Goal: Task Accomplishment & Management: Manage account settings

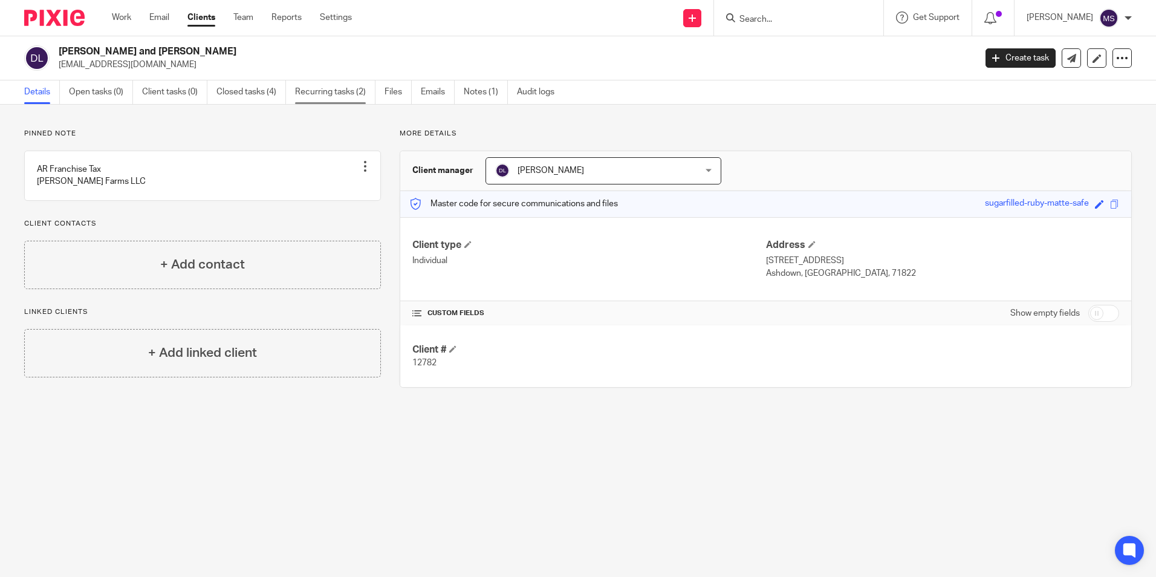
click at [331, 89] on link "Recurring tasks (2)" at bounding box center [335, 92] width 80 height 24
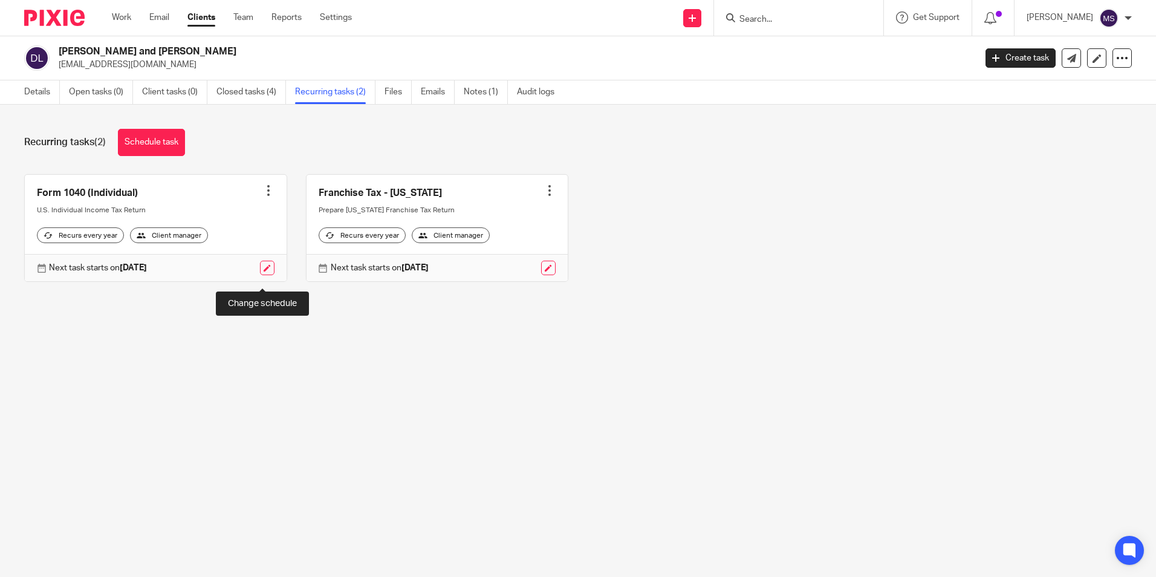
click at [263, 275] on link at bounding box center [267, 268] width 15 height 15
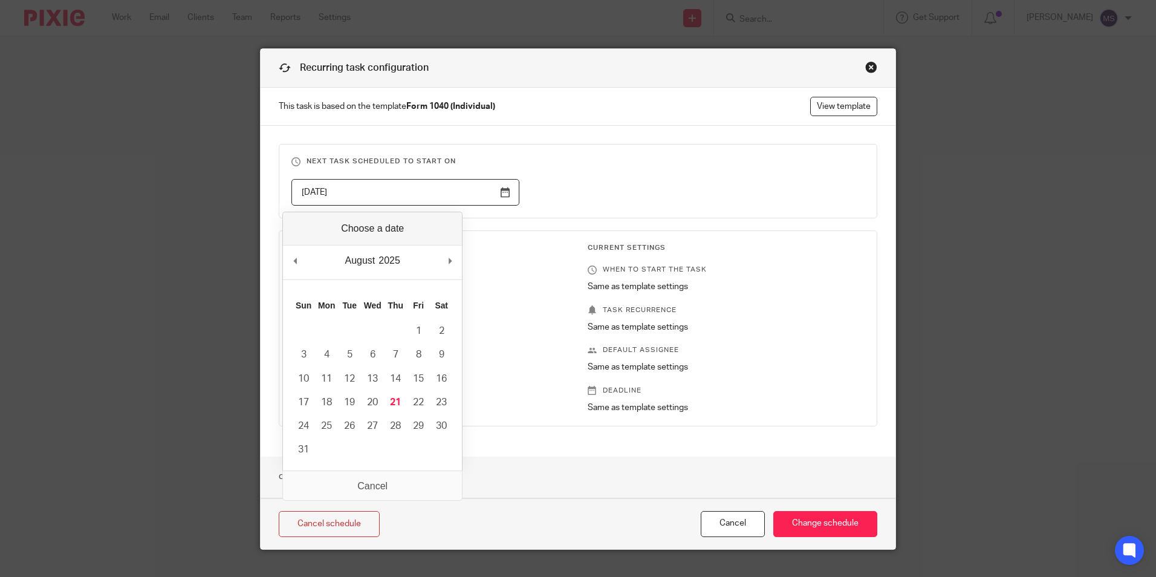
drag, startPoint x: 344, startPoint y: 190, endPoint x: 225, endPoint y: 177, distance: 119.8
click at [225, 177] on div "Recurring task configuration This task is based on the template Form 1040 (Indi…" at bounding box center [578, 288] width 1156 height 577
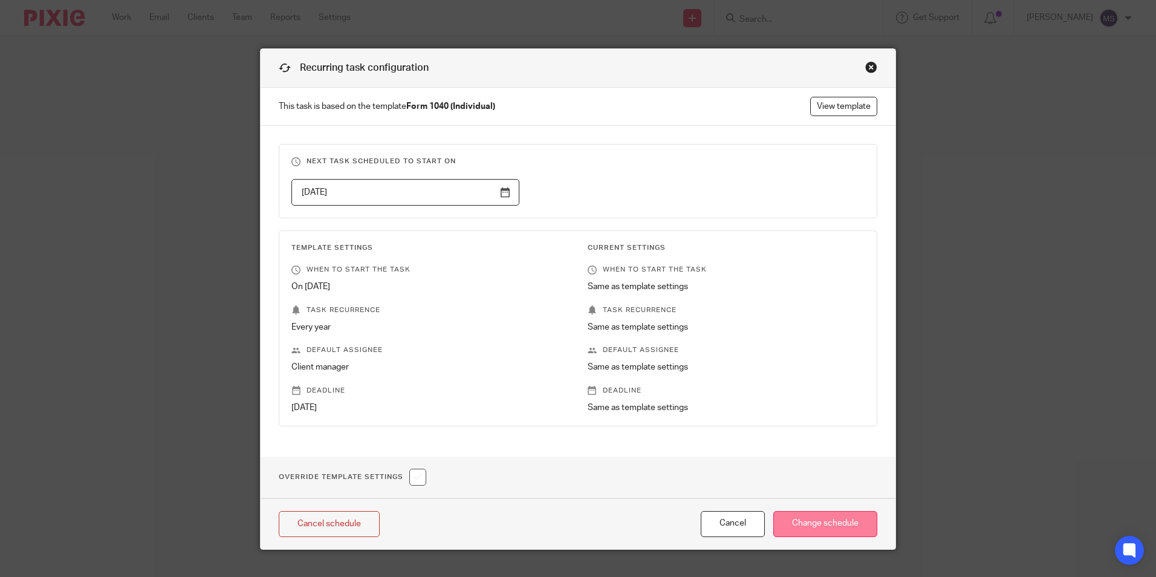
type input "2026-10-17"
click at [796, 518] on input "Change schedule" at bounding box center [825, 524] width 104 height 26
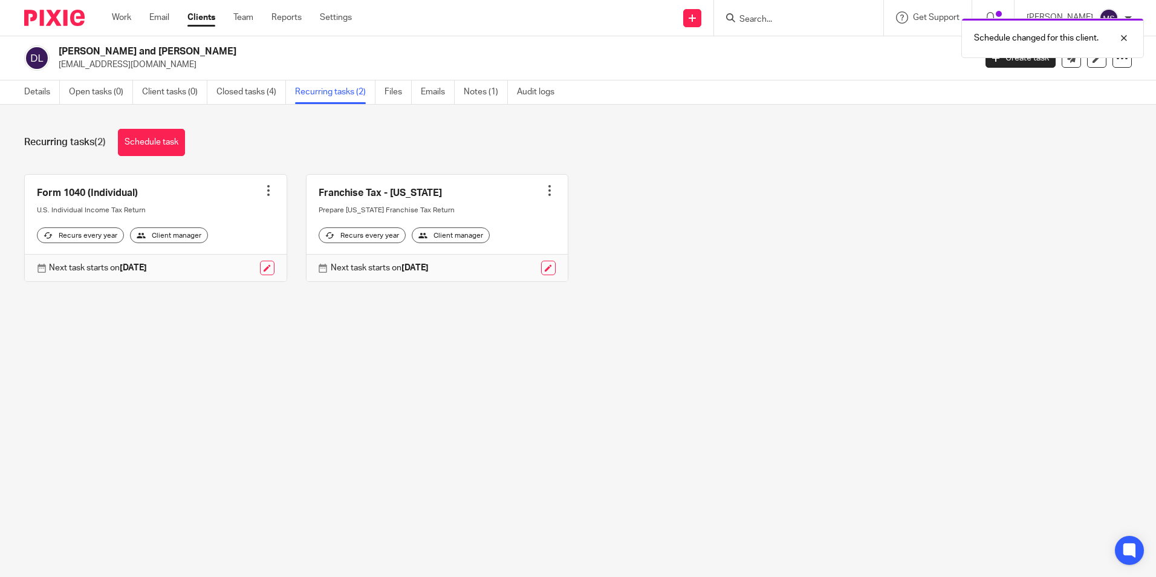
click at [265, 189] on div at bounding box center [268, 190] width 12 height 12
click at [223, 215] on link "Create task" at bounding box center [219, 218] width 97 height 18
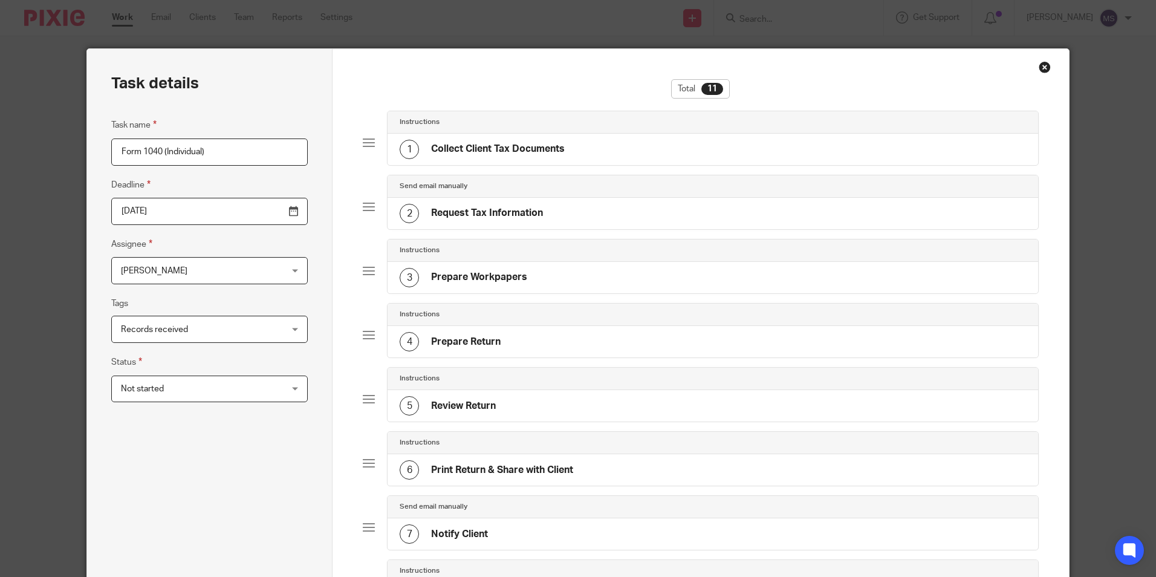
click at [205, 217] on input "2026-04-15" at bounding box center [209, 211] width 197 height 27
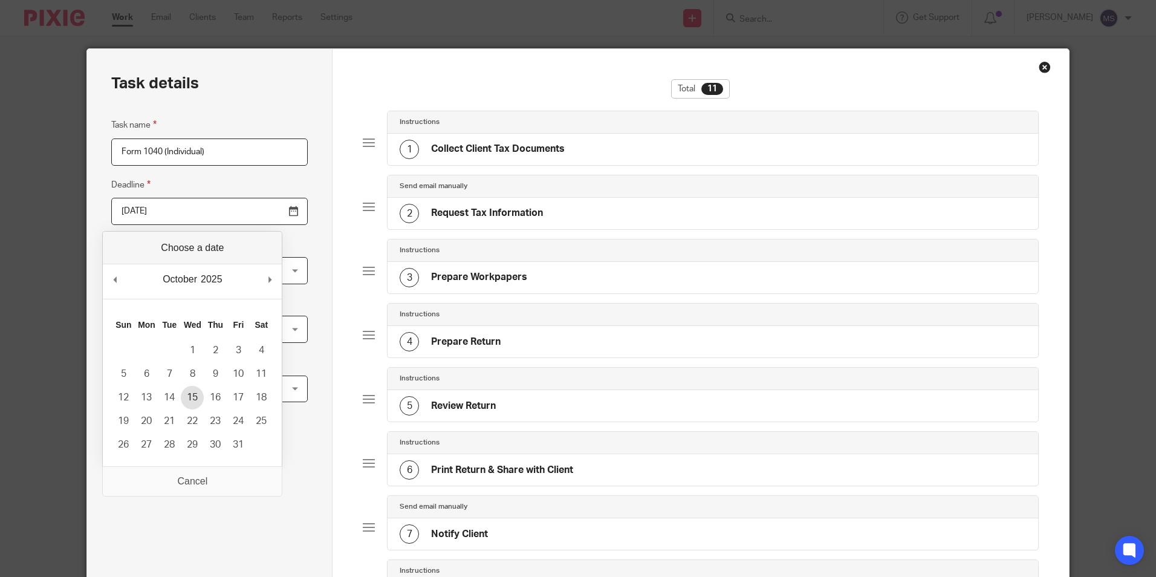
type input "2025-10-15"
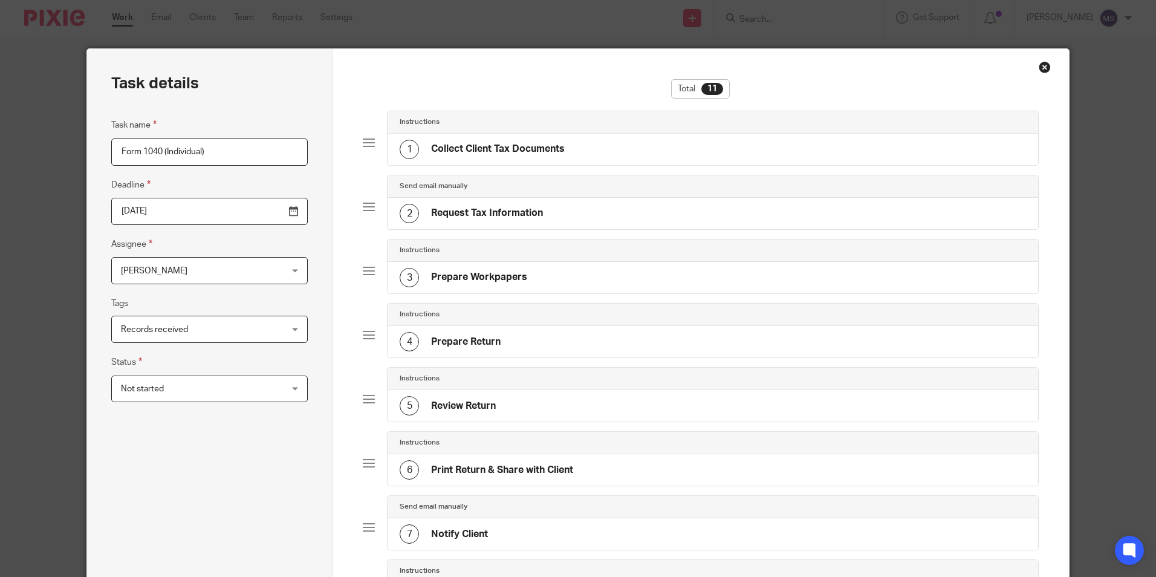
click at [169, 271] on span "[PERSON_NAME]" at bounding box center [195, 270] width 149 height 25
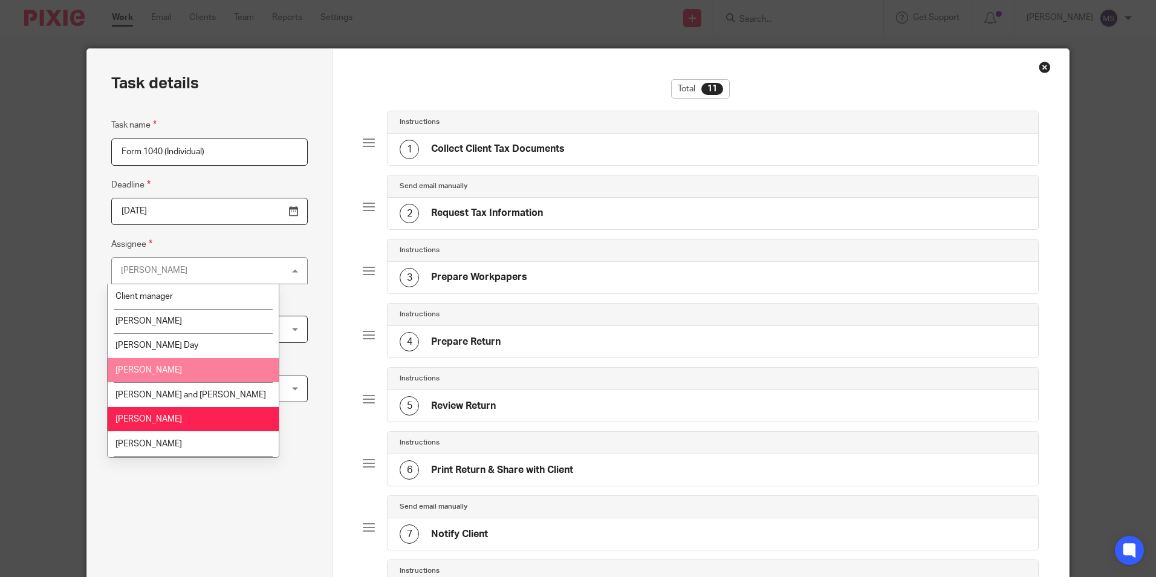
click at [168, 366] on li "[PERSON_NAME]" at bounding box center [193, 370] width 171 height 25
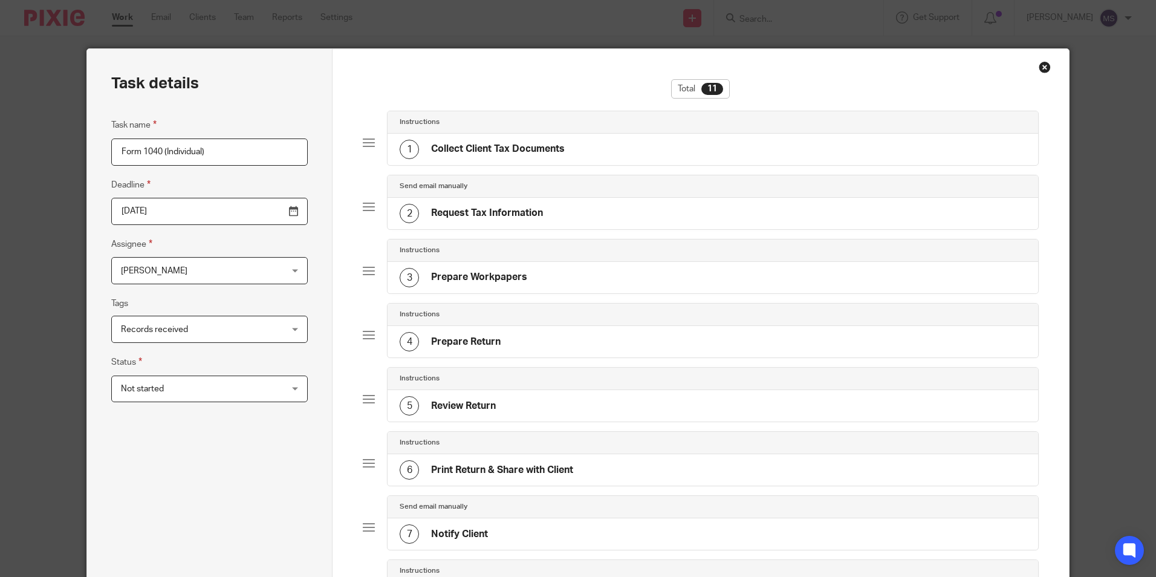
scroll to position [414, 0]
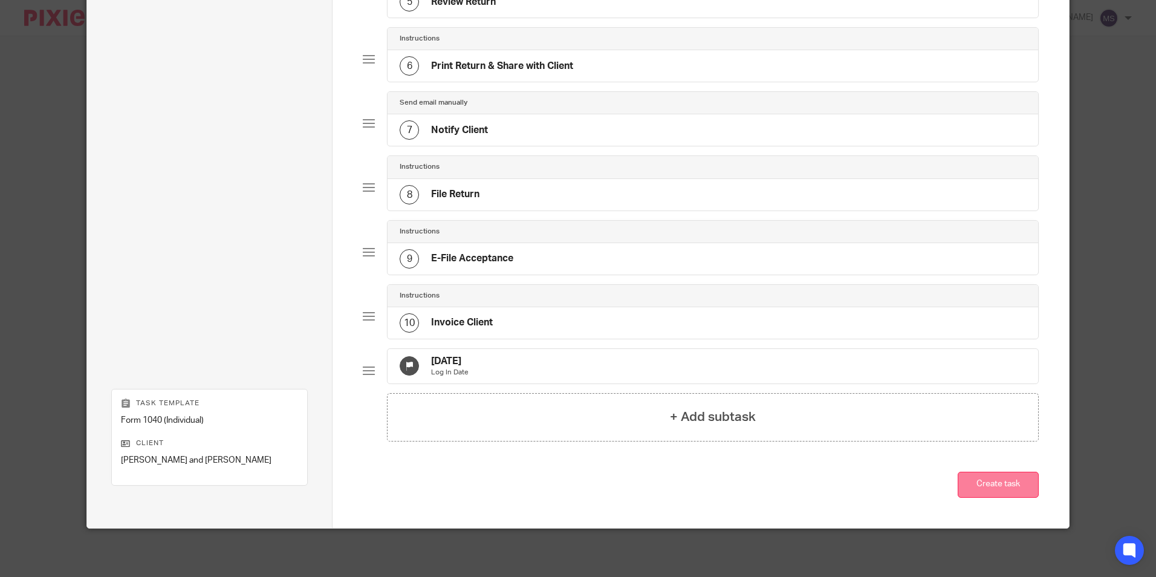
click at [1007, 487] on button "Create task" at bounding box center [998, 485] width 81 height 26
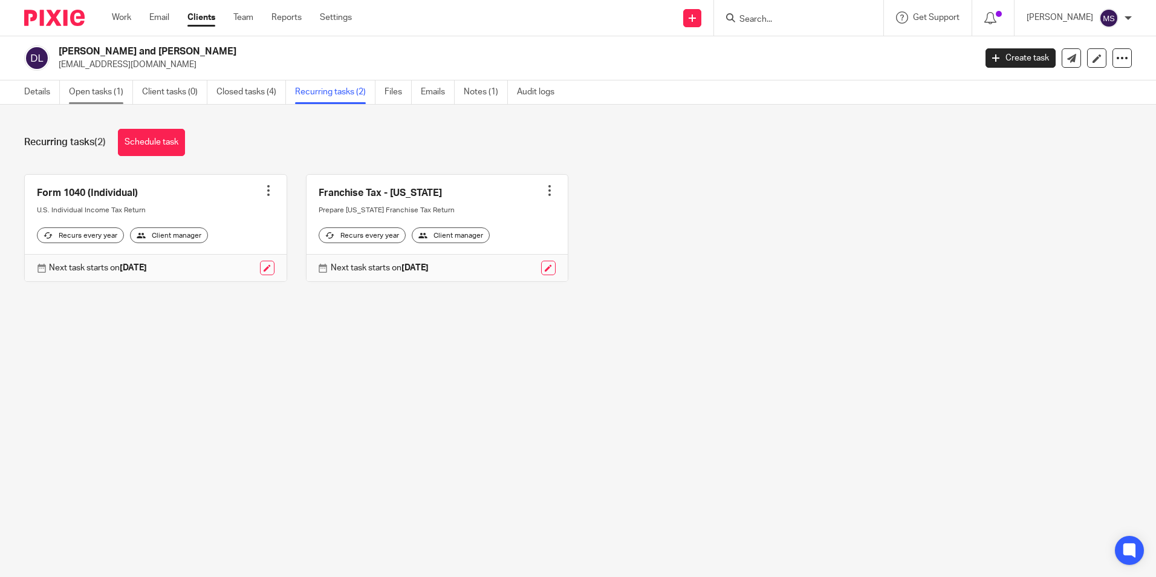
click at [103, 89] on link "Open tasks (1)" at bounding box center [101, 92] width 64 height 24
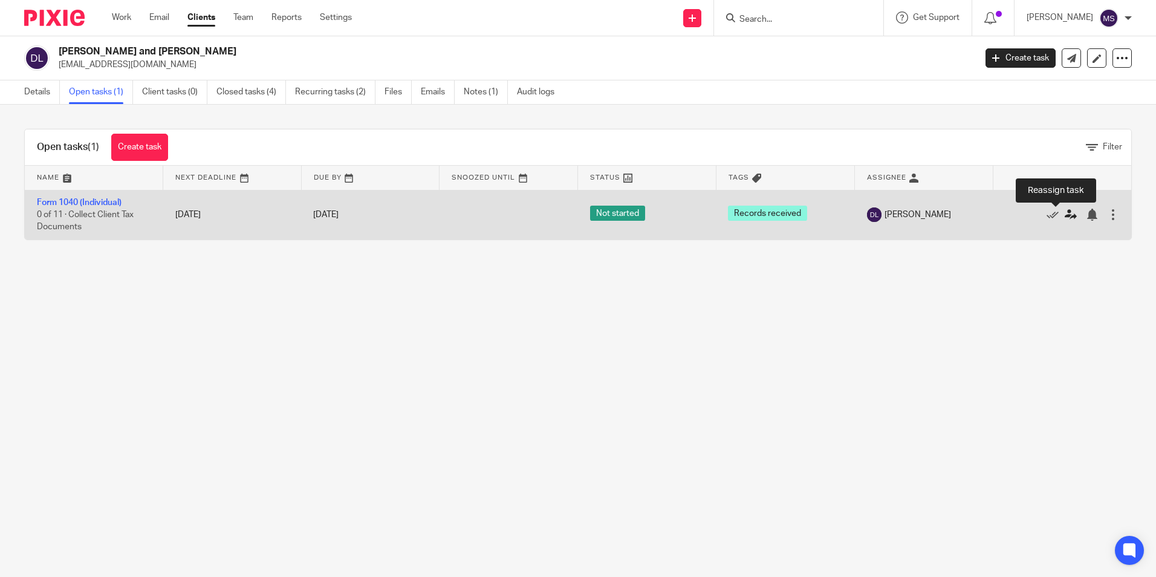
click at [1065, 212] on icon at bounding box center [1071, 215] width 12 height 12
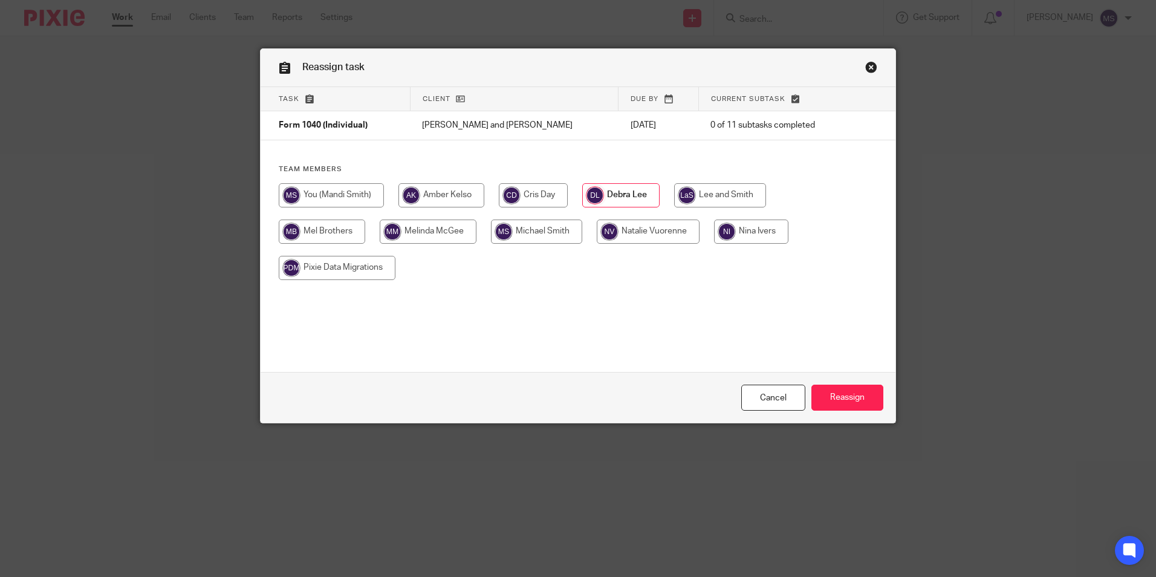
click at [525, 194] on input "radio" at bounding box center [533, 195] width 69 height 24
radio input "true"
click at [841, 392] on input "Reassign" at bounding box center [848, 398] width 72 height 26
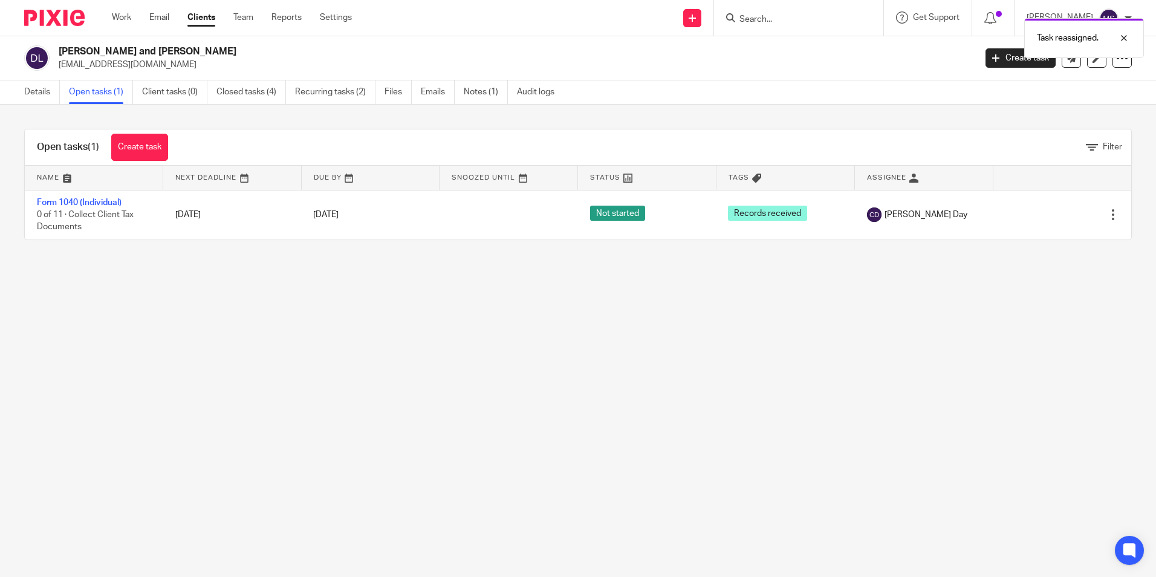
click at [776, 18] on div "Task reassigned." at bounding box center [861, 35] width 566 height 46
click at [759, 18] on div "Task reassigned." at bounding box center [861, 35] width 566 height 46
click at [760, 19] on div "Task reassigned." at bounding box center [861, 35] width 566 height 46
click at [761, 20] on input "Search" at bounding box center [792, 20] width 109 height 11
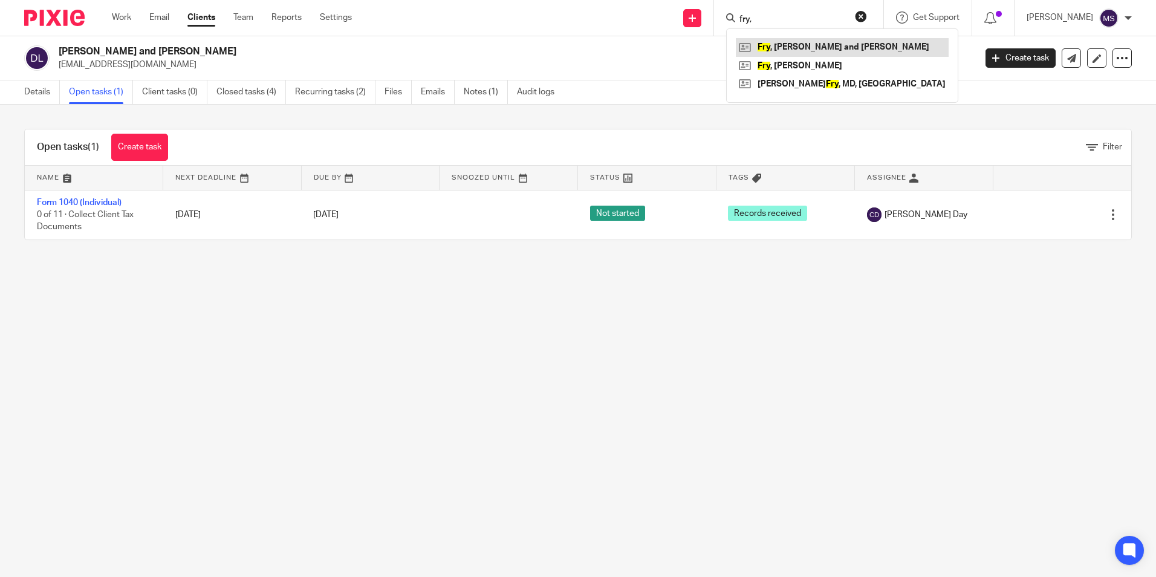
type input "fry,"
click at [802, 47] on link at bounding box center [842, 47] width 213 height 18
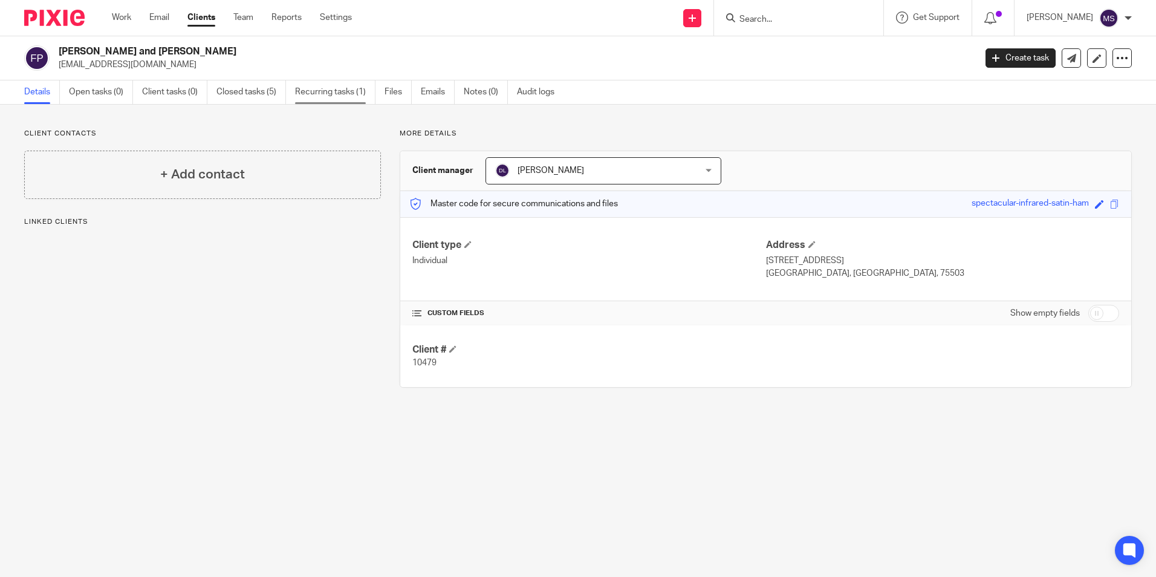
click at [346, 93] on link "Recurring tasks (1)" at bounding box center [335, 92] width 80 height 24
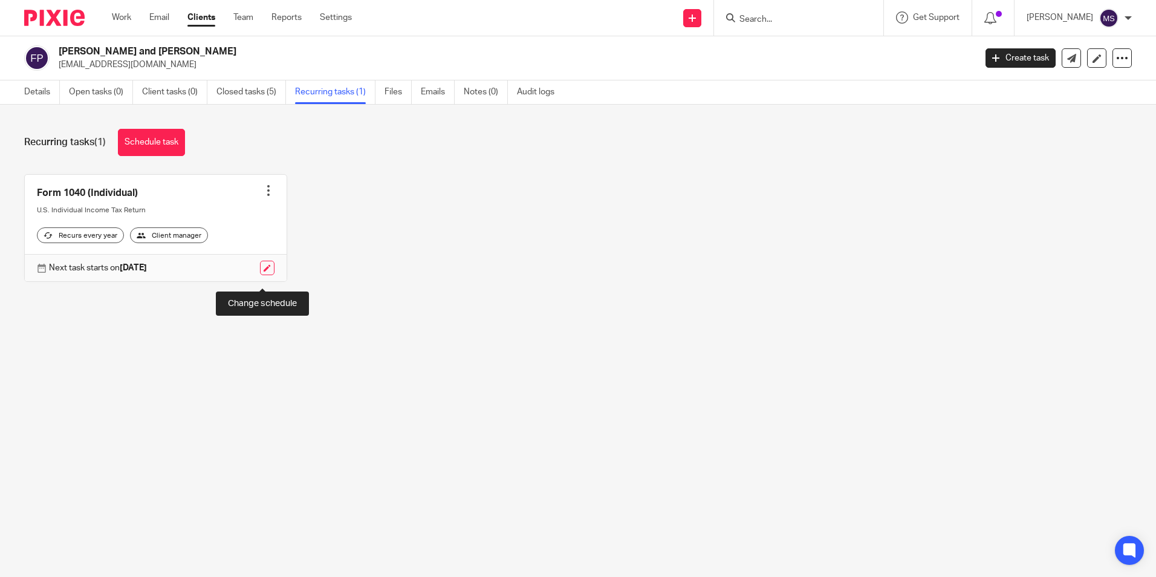
click at [267, 275] on link at bounding box center [267, 268] width 15 height 15
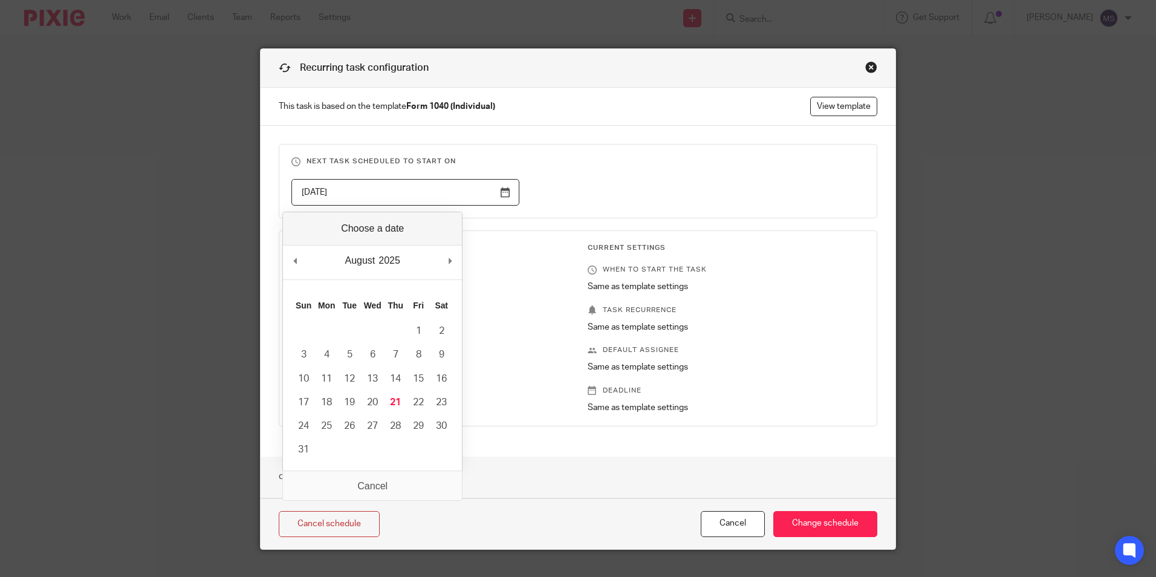
drag, startPoint x: 346, startPoint y: 193, endPoint x: 244, endPoint y: 180, distance: 103.0
click at [244, 180] on div "Recurring task configuration This task is based on the template Form 1040 (Indi…" at bounding box center [578, 288] width 1156 height 577
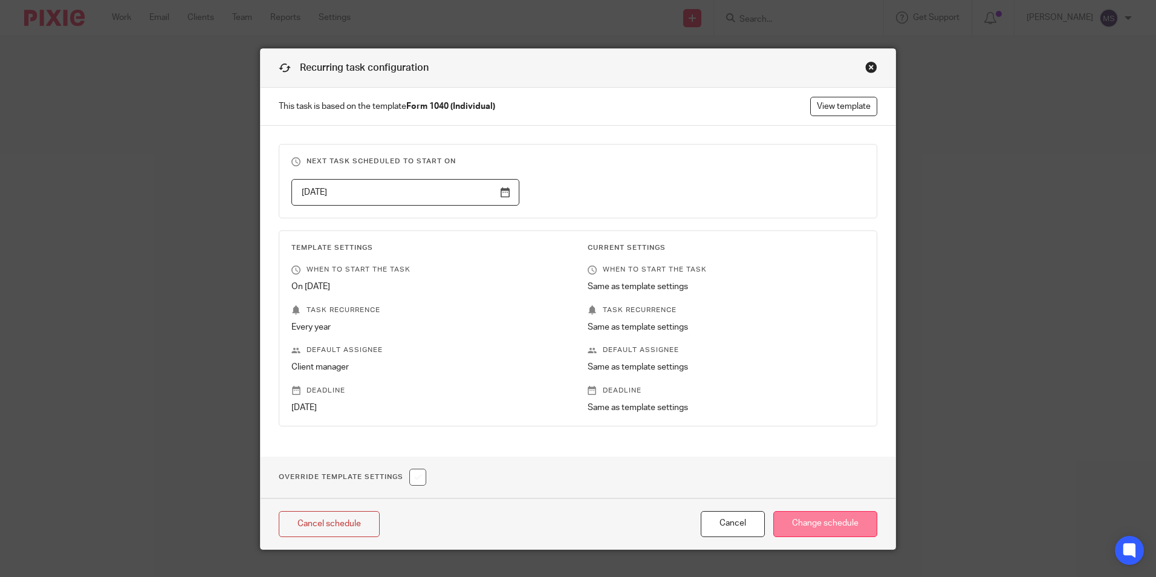
type input "2026-10-17"
click at [815, 525] on input "Change schedule" at bounding box center [825, 524] width 104 height 26
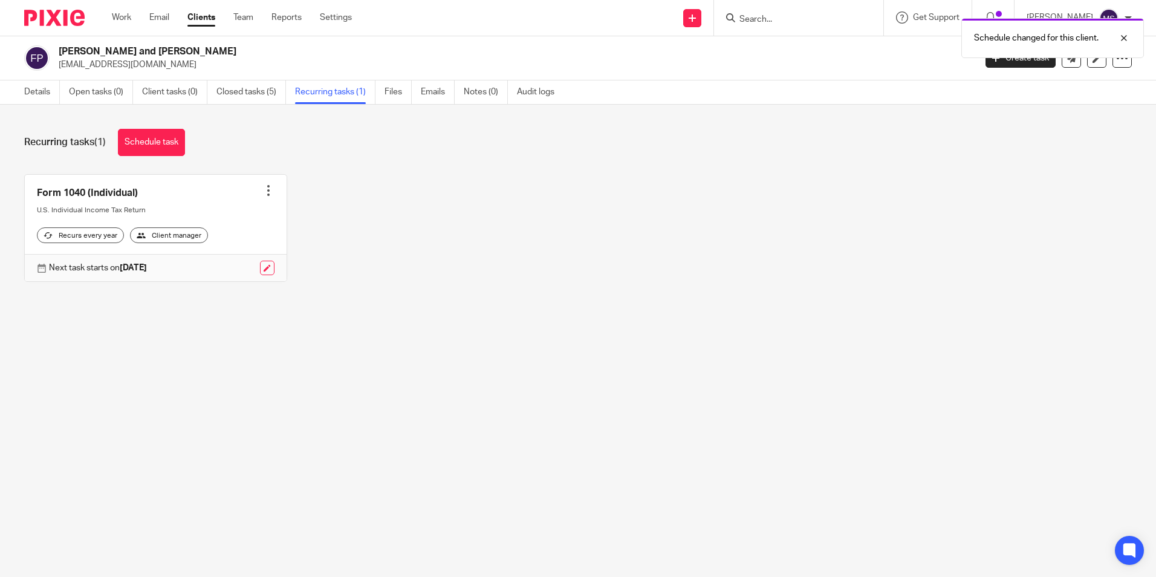
click at [264, 191] on div at bounding box center [268, 190] width 12 height 12
click at [223, 217] on link "Create task" at bounding box center [219, 218] width 97 height 18
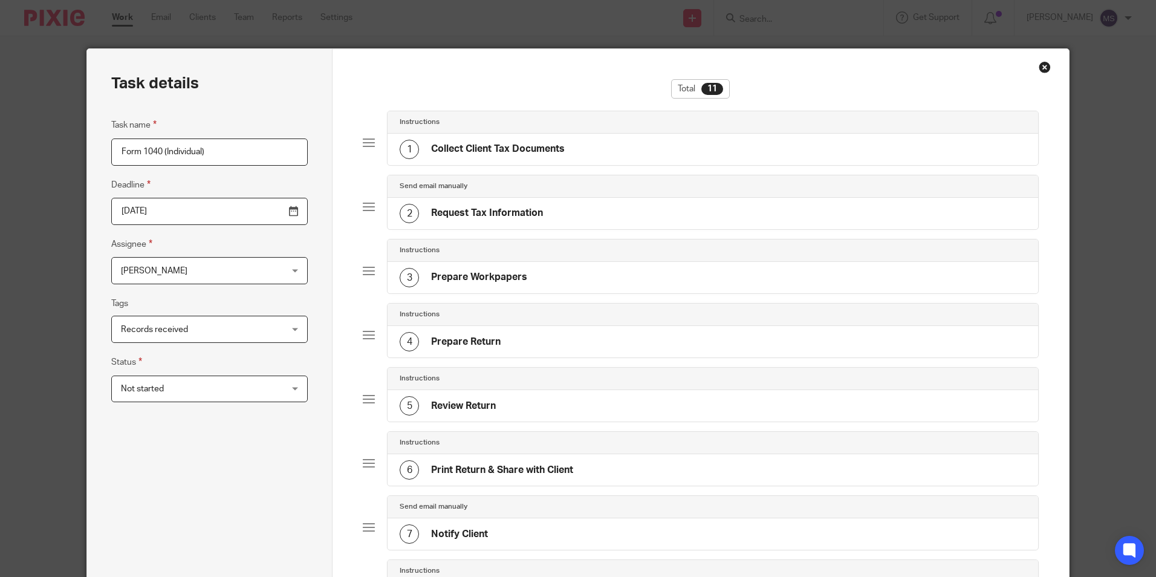
click at [187, 214] on input "2026-04-15" at bounding box center [209, 211] width 197 height 27
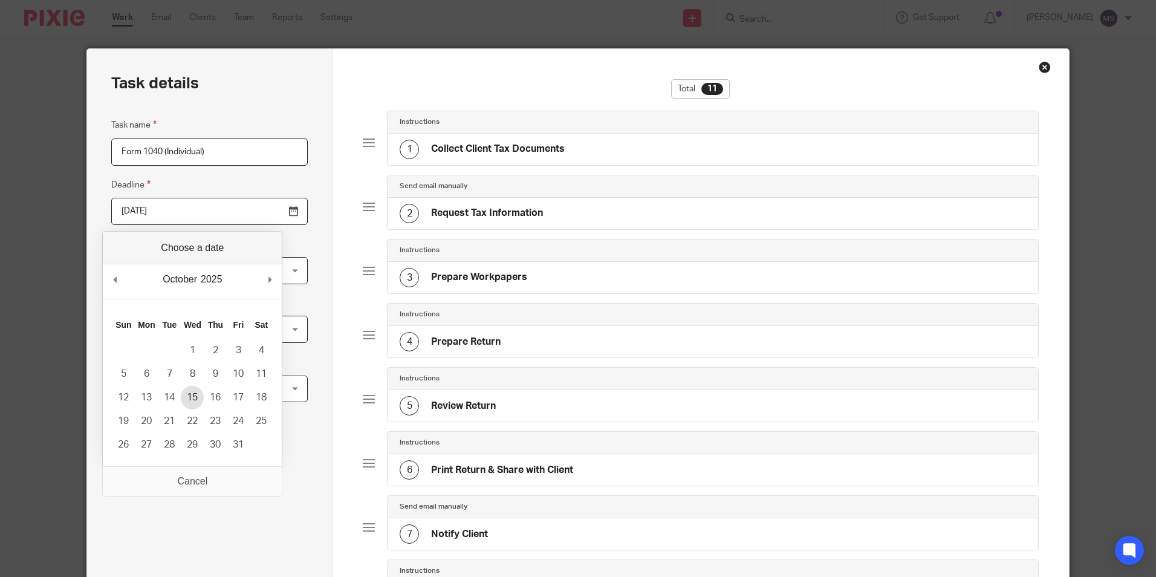
type input "2025-10-15"
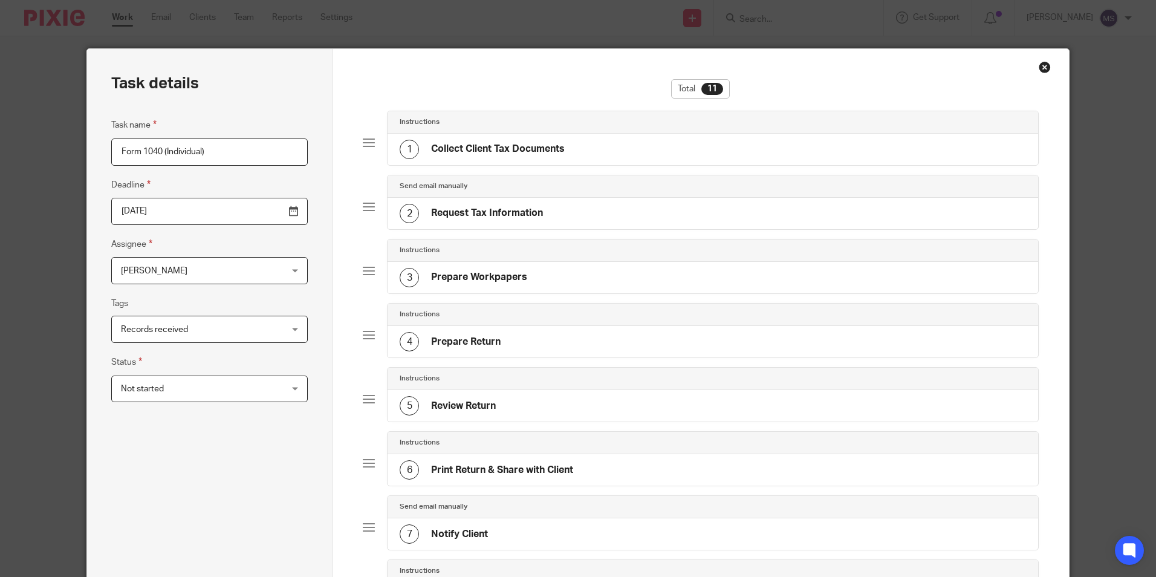
click at [183, 273] on span "[PERSON_NAME]" at bounding box center [195, 270] width 149 height 25
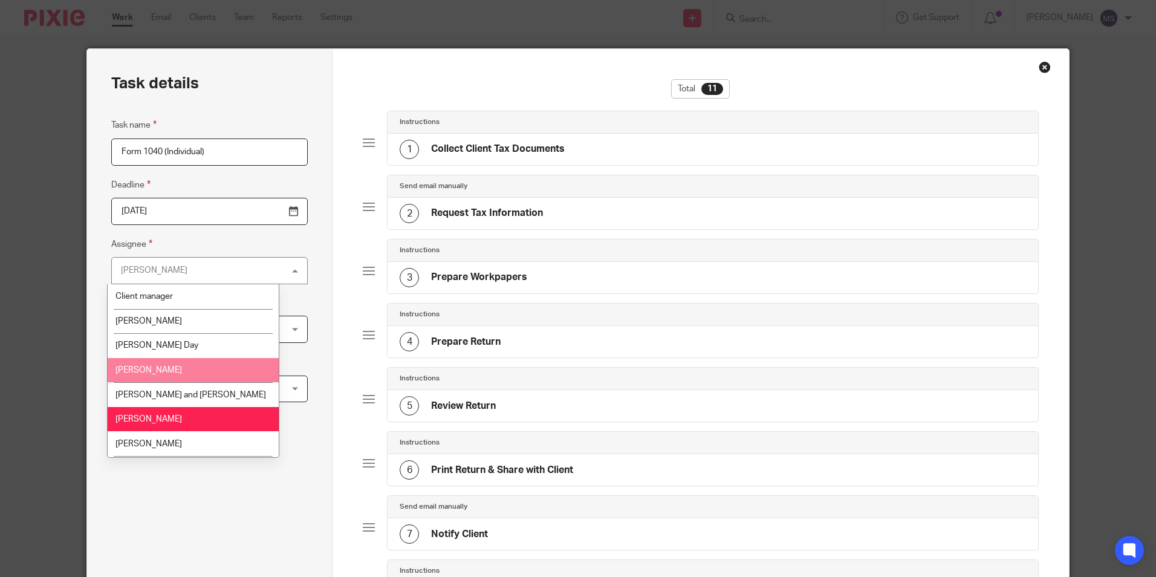
click at [163, 371] on li "[PERSON_NAME]" at bounding box center [193, 370] width 171 height 25
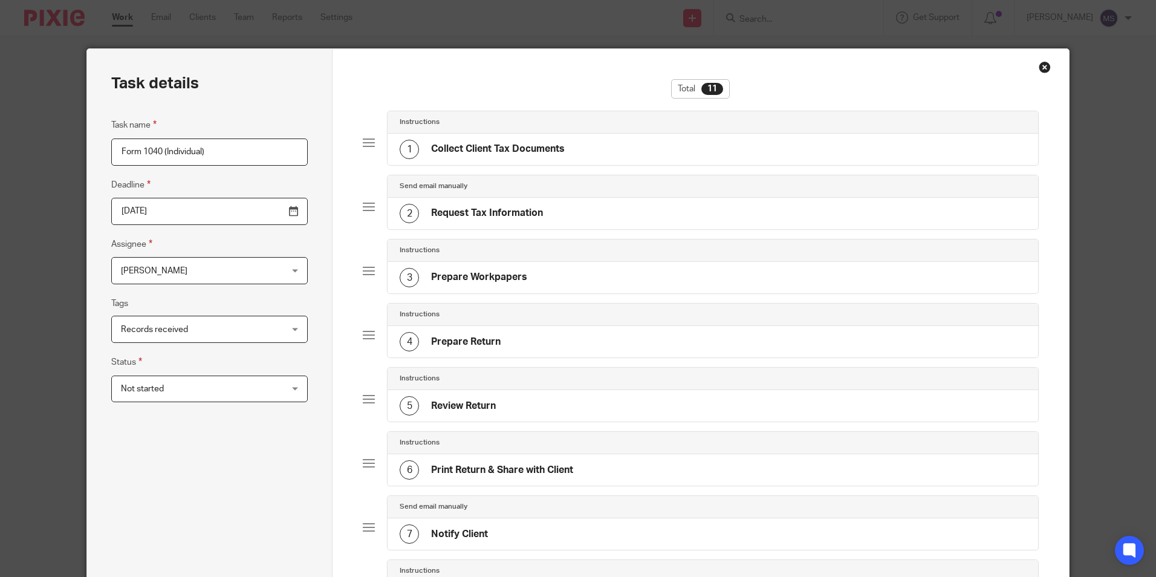
scroll to position [414, 0]
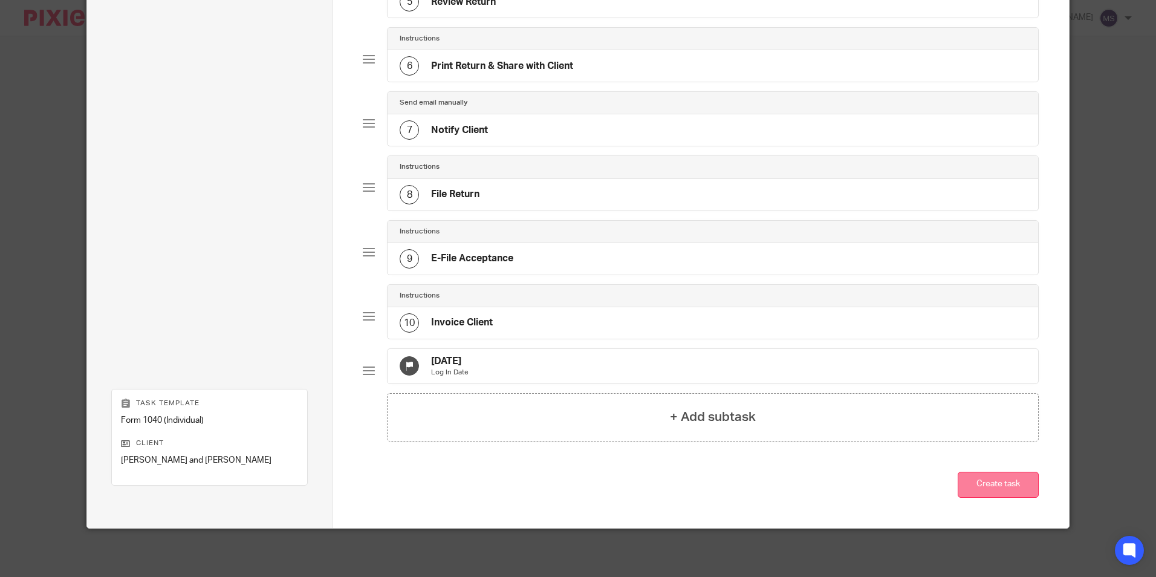
click at [1001, 485] on button "Create task" at bounding box center [998, 485] width 81 height 26
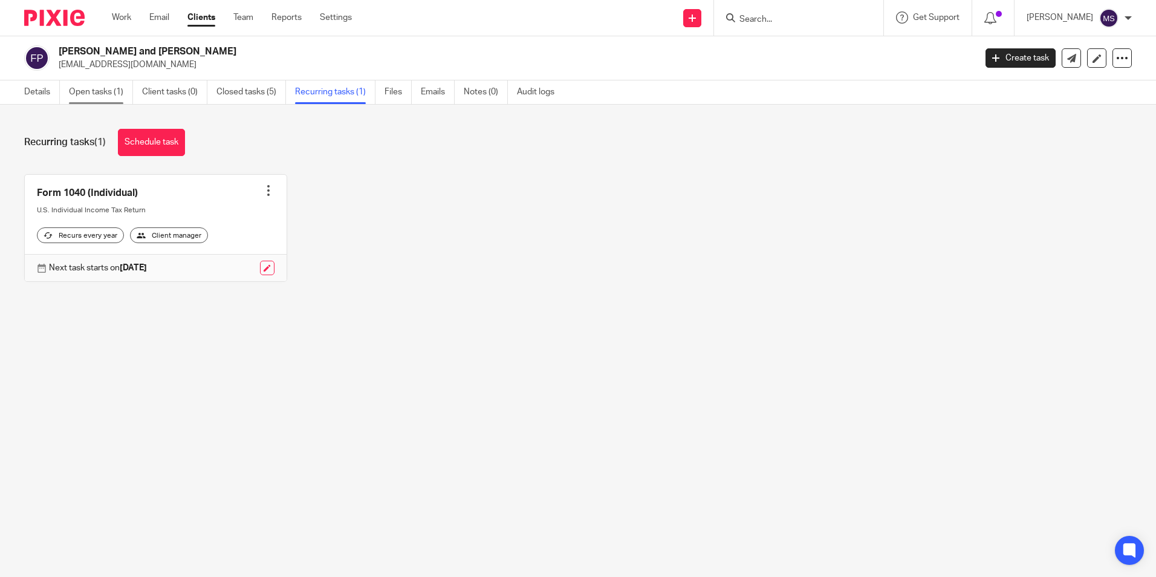
click at [100, 94] on link "Open tasks (1)" at bounding box center [101, 92] width 64 height 24
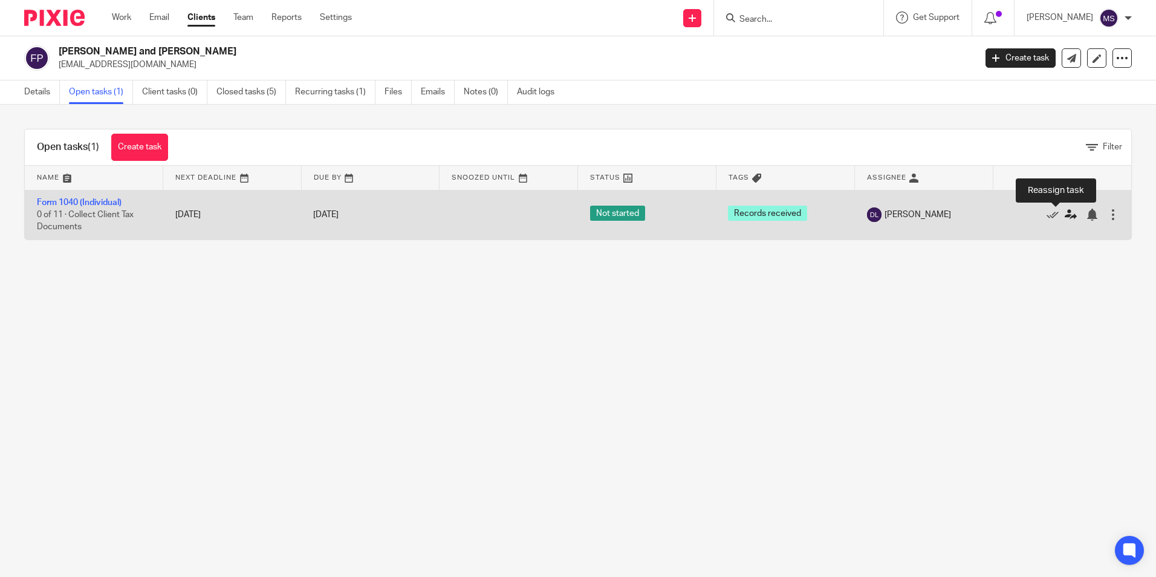
click at [1065, 214] on icon at bounding box center [1071, 215] width 12 height 12
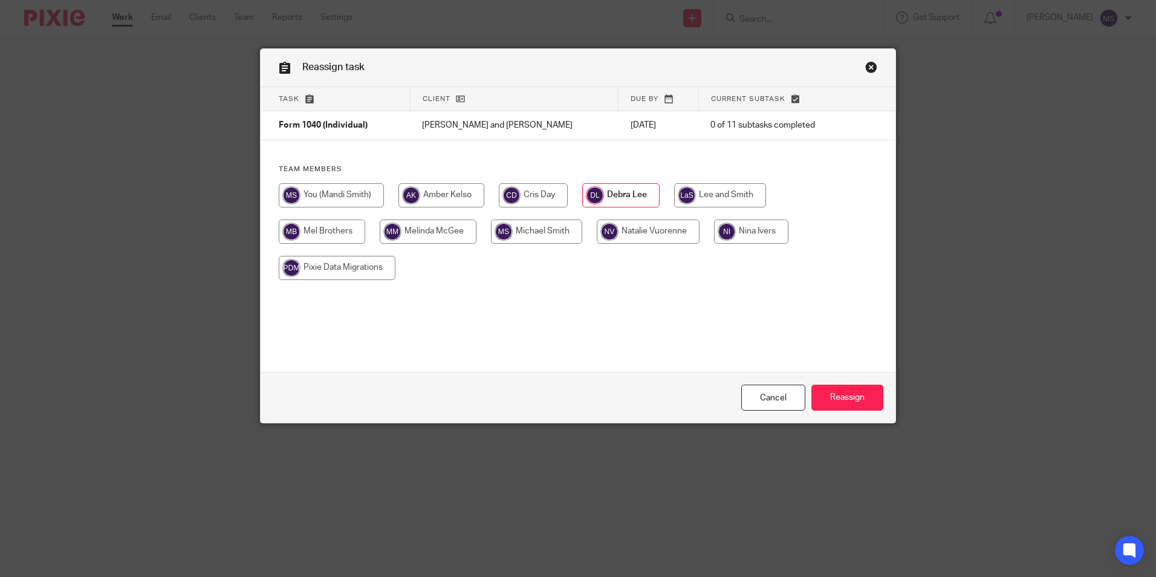
click at [437, 197] on input "radio" at bounding box center [442, 195] width 86 height 24
radio input "true"
click at [844, 393] on input "Reassign" at bounding box center [848, 398] width 72 height 26
